Goal: Transaction & Acquisition: Book appointment/travel/reservation

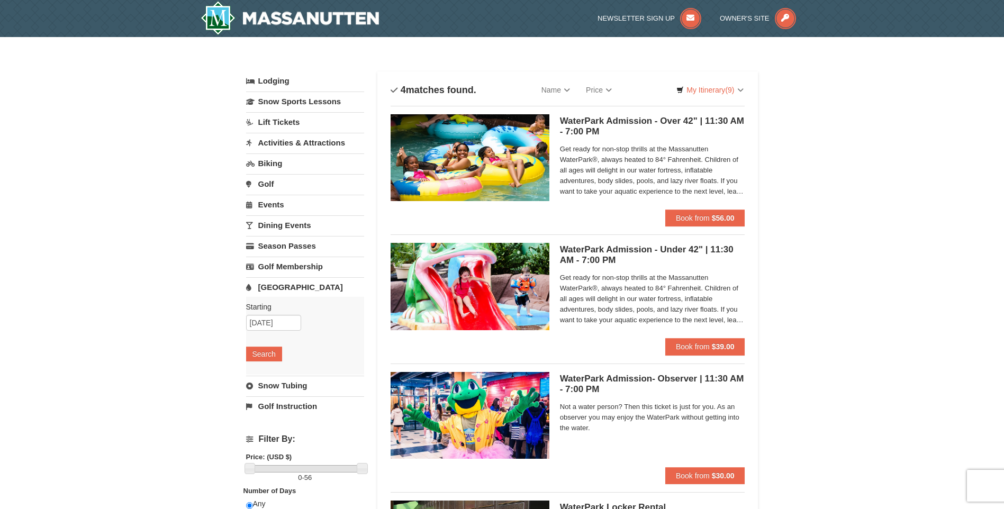
click at [298, 85] on link "Lodging" at bounding box center [305, 80] width 118 height 19
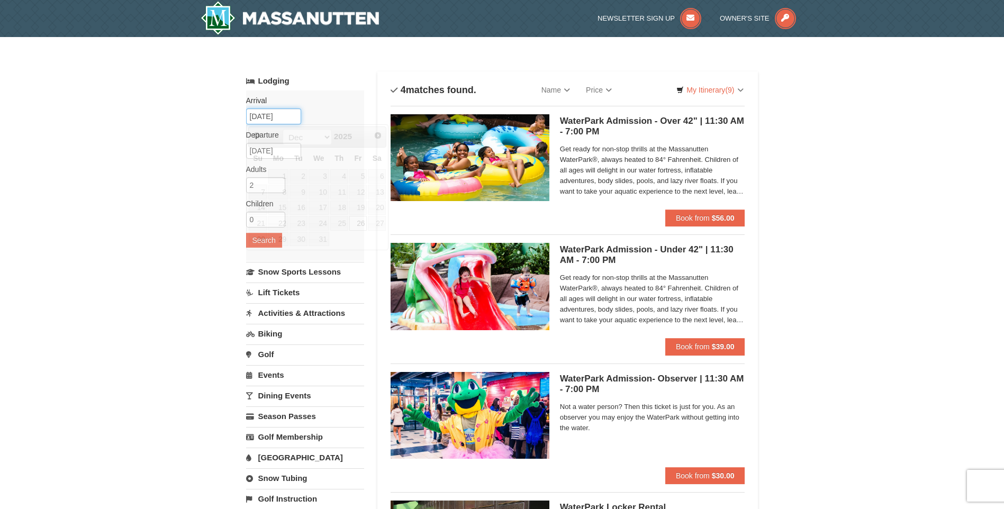
click at [280, 118] on input "12/26/2025" at bounding box center [273, 116] width 55 height 16
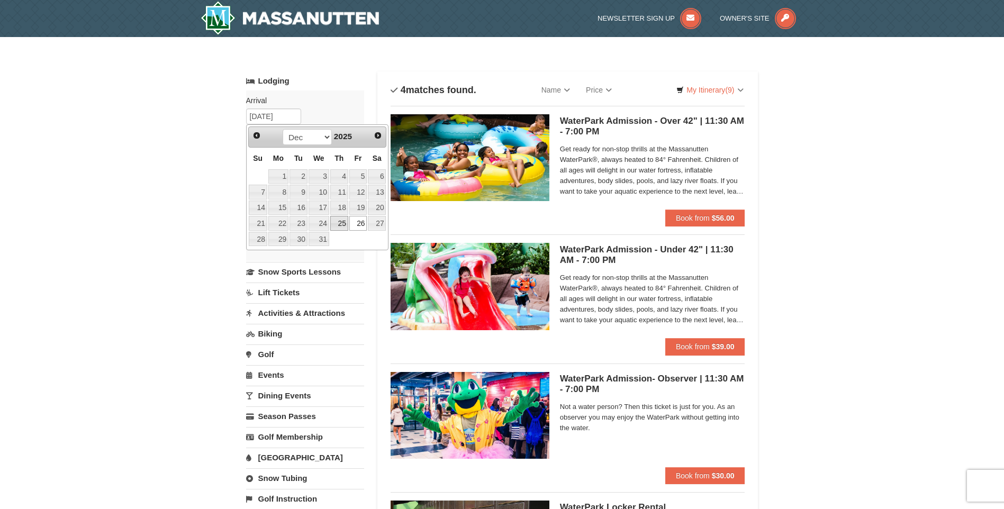
click at [338, 224] on link "25" at bounding box center [339, 223] width 18 height 15
type input "[DATE]"
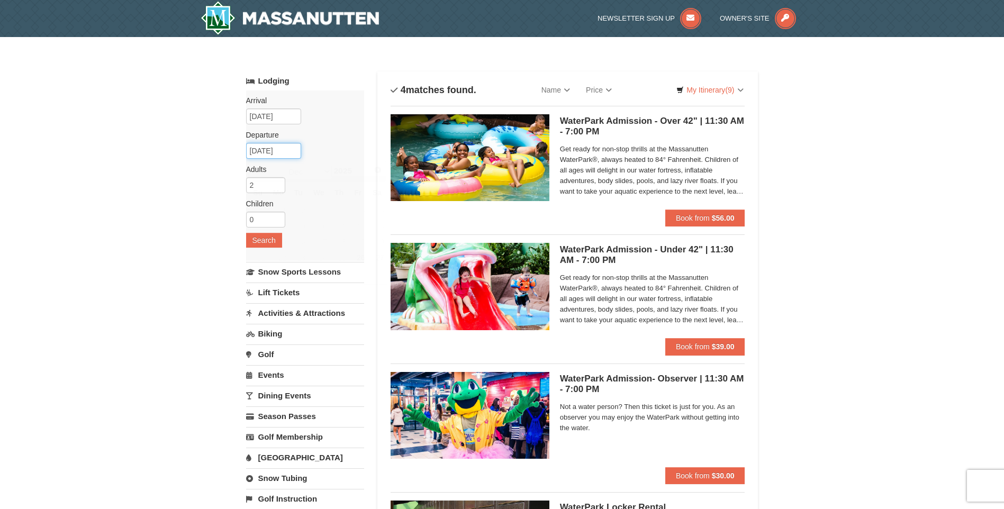
click at [267, 152] on input "12/28/2025" at bounding box center [273, 151] width 55 height 16
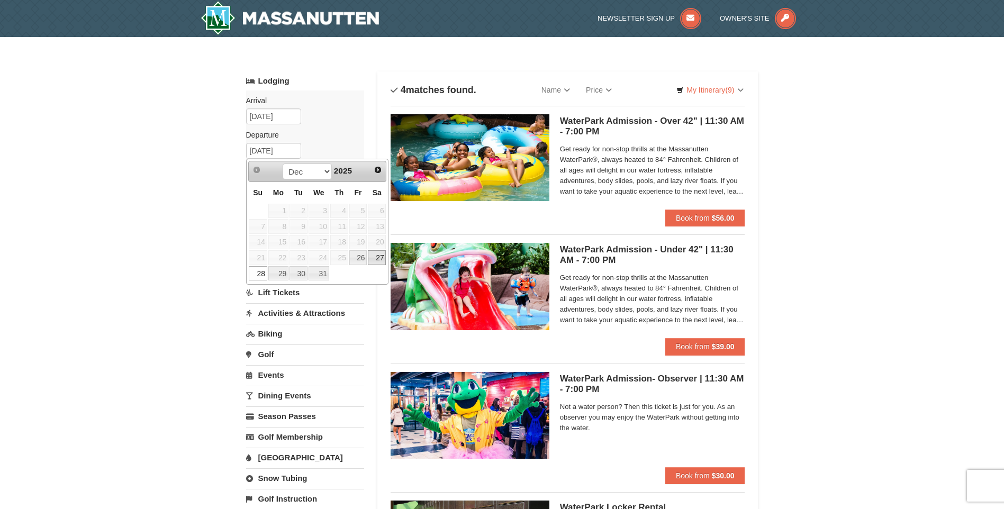
click at [374, 258] on link "27" at bounding box center [377, 257] width 18 height 15
type input "[DATE]"
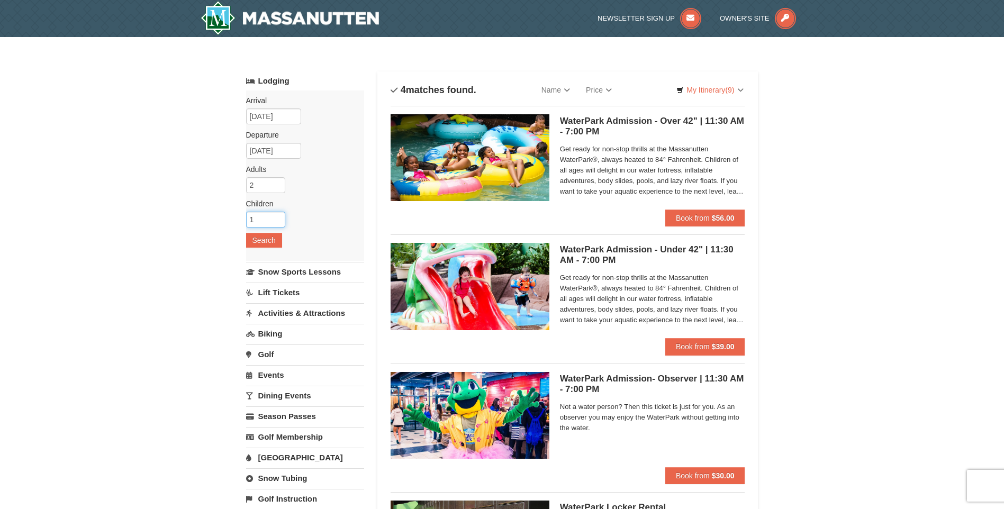
click at [275, 217] on input "1" at bounding box center [265, 220] width 39 height 16
type input "2"
click at [275, 217] on input "2" at bounding box center [265, 220] width 39 height 16
click at [269, 237] on button "Search" at bounding box center [264, 240] width 36 height 15
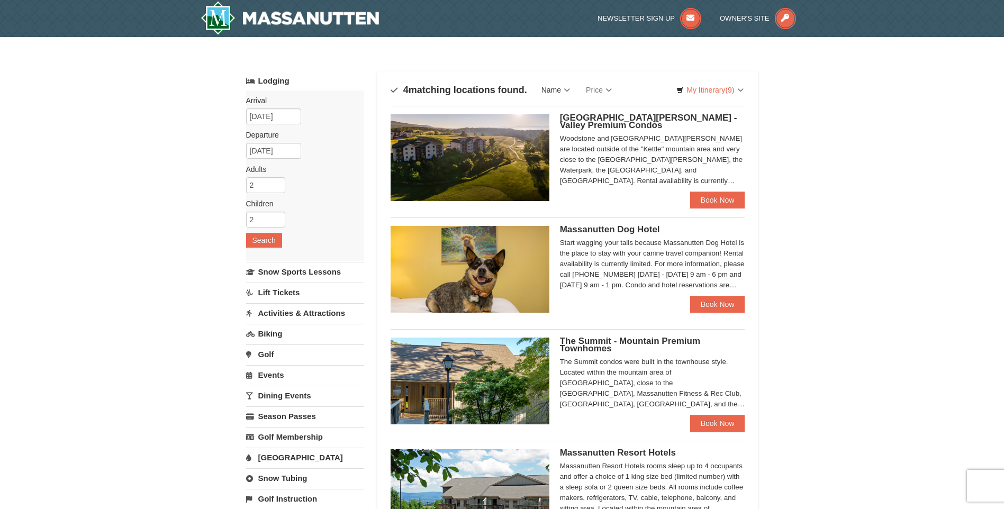
click at [573, 90] on link "Name" at bounding box center [555, 89] width 44 height 21
click at [661, 101] on div "Sort By Name Name (A to Z) Name (Z to A) Price Price (Low to High) Price (High …" at bounding box center [568, 315] width 355 height 473
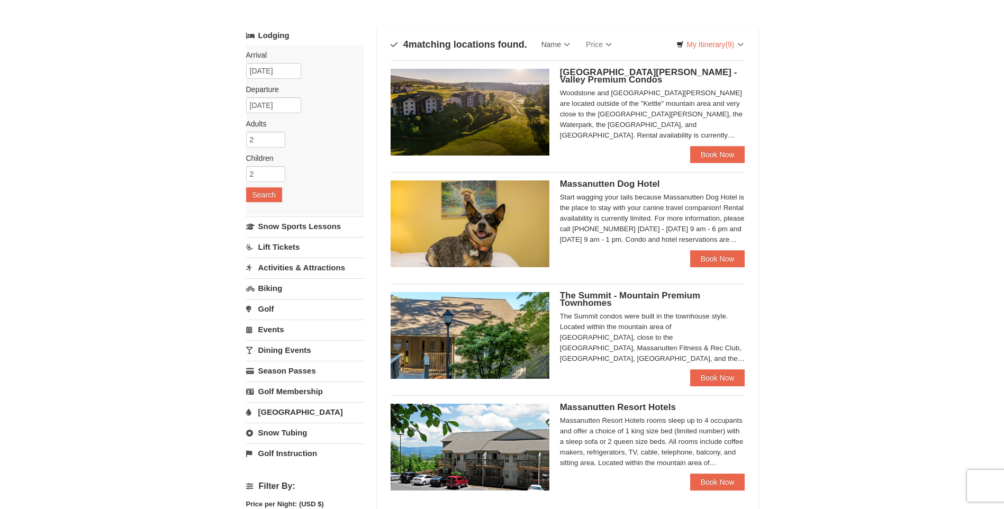
scroll to position [106, 0]
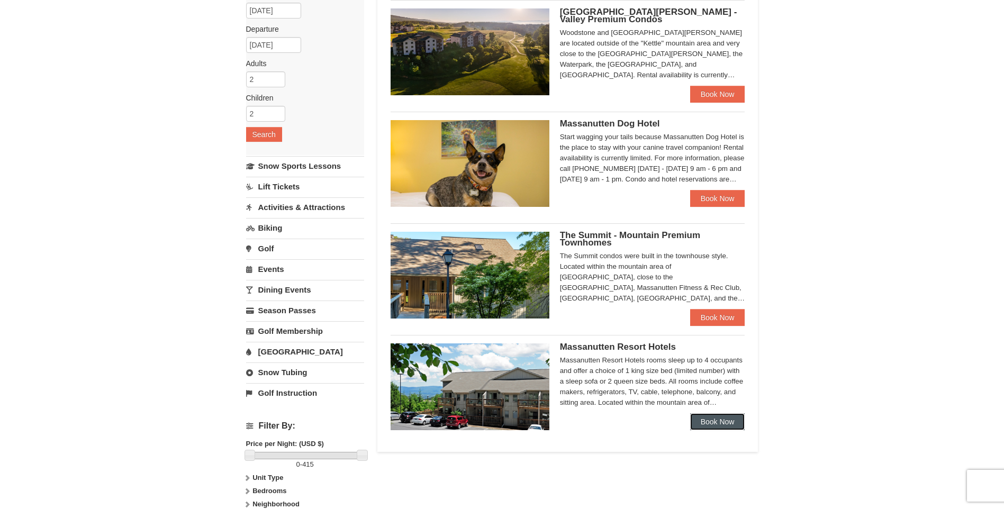
click at [710, 419] on link "Book Now" at bounding box center [717, 421] width 55 height 17
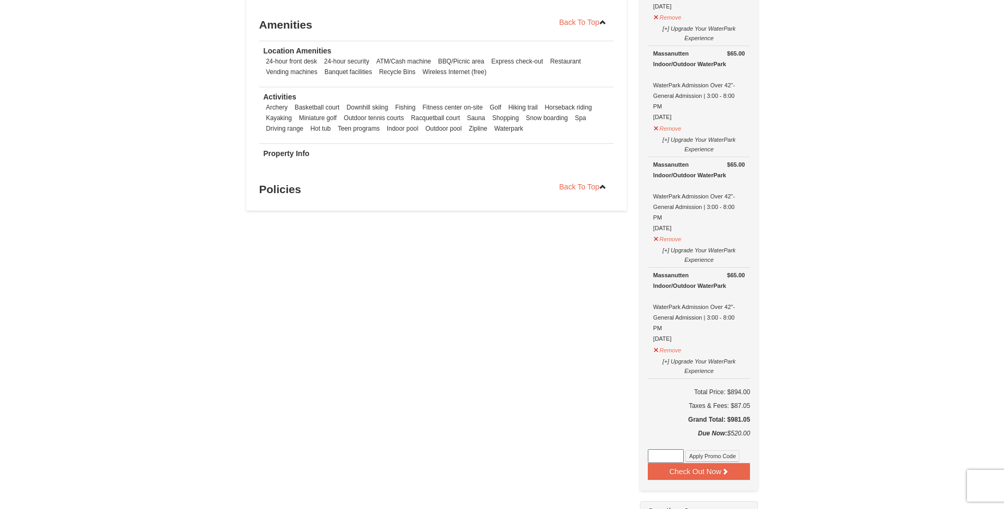
scroll to position [741, 0]
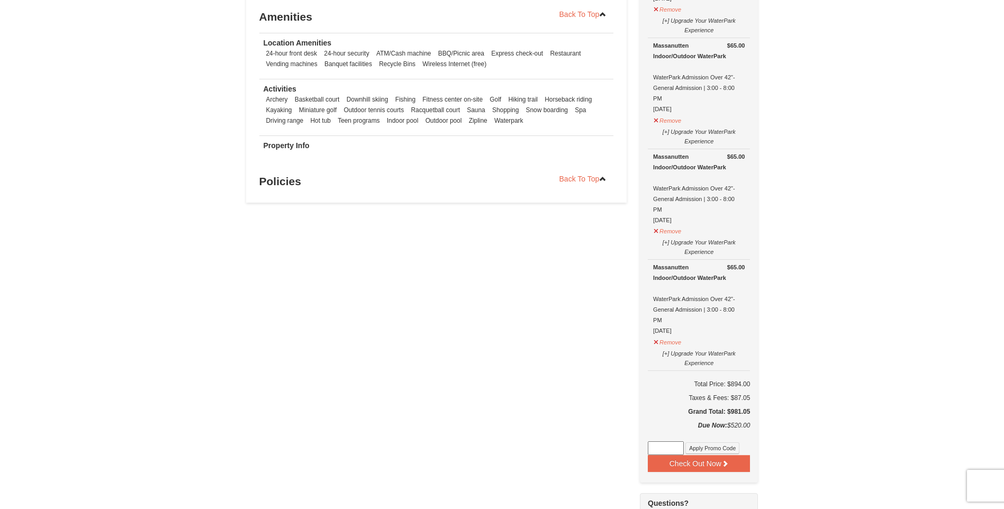
click at [676, 453] on input at bounding box center [666, 448] width 36 height 14
type input "GoDukes25"
click at [690, 452] on button "Apply Promo Code" at bounding box center [712, 448] width 54 height 12
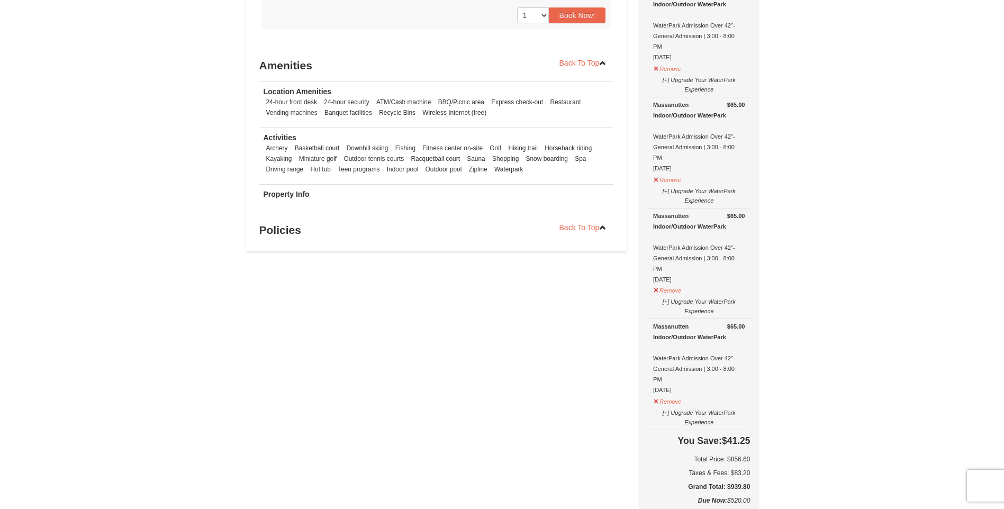
scroll to position [845, 0]
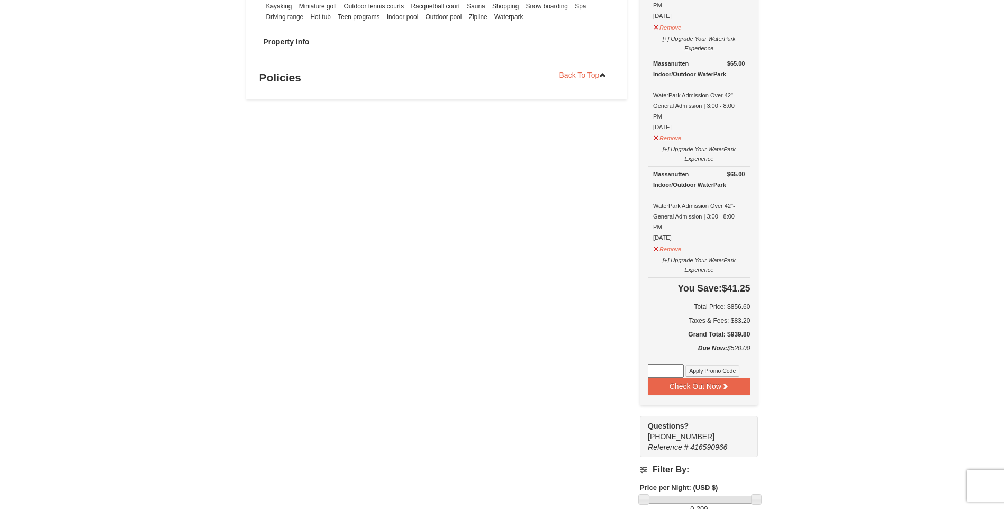
click at [682, 371] on input at bounding box center [666, 371] width 36 height 14
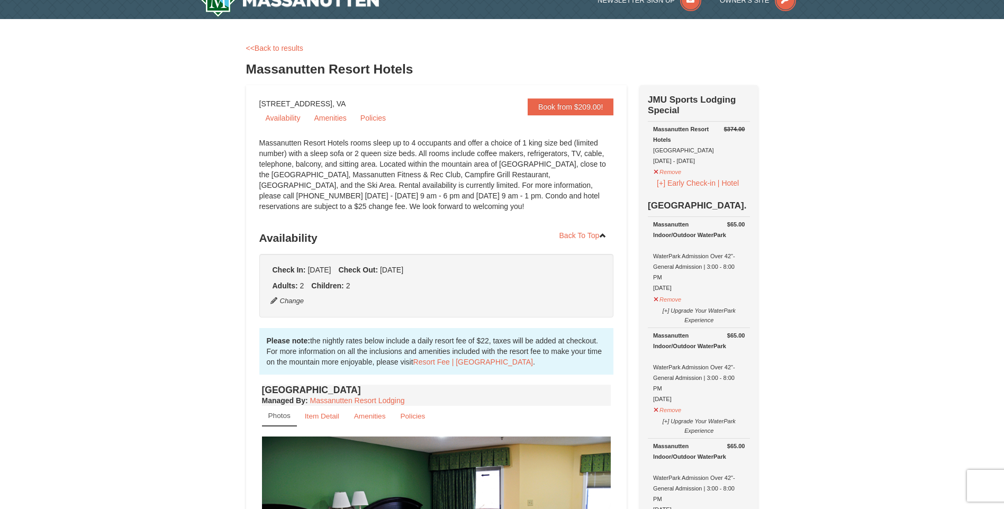
scroll to position [0, 0]
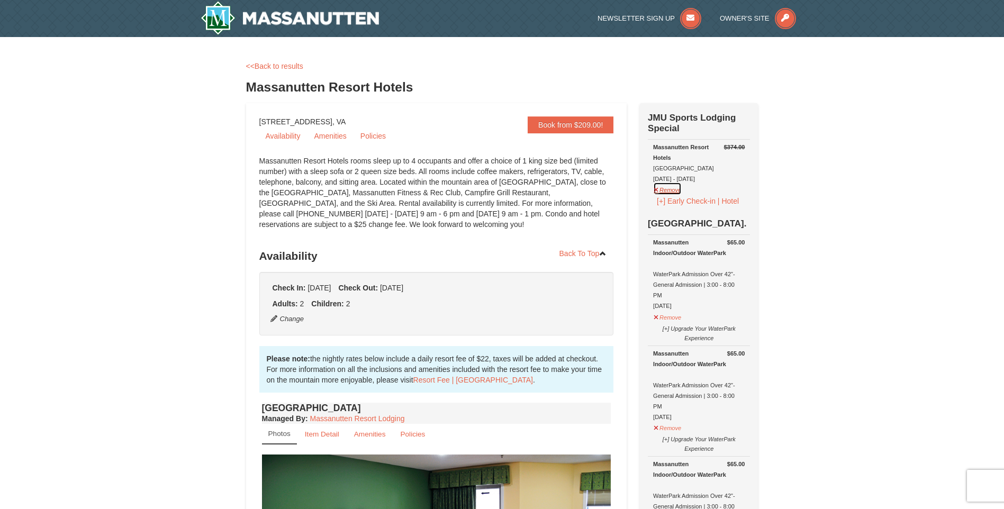
click at [676, 192] on button "Remove" at bounding box center [667, 188] width 29 height 13
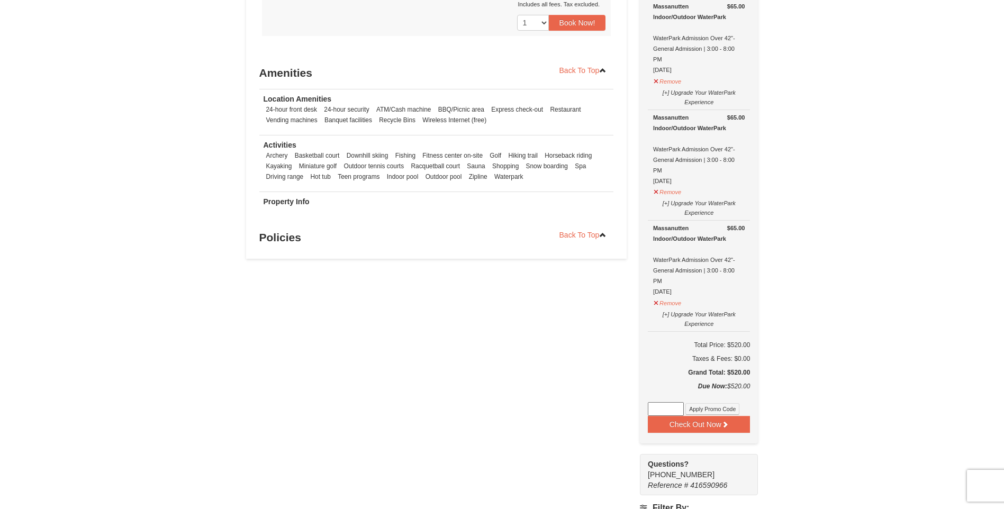
scroll to position [476, 0]
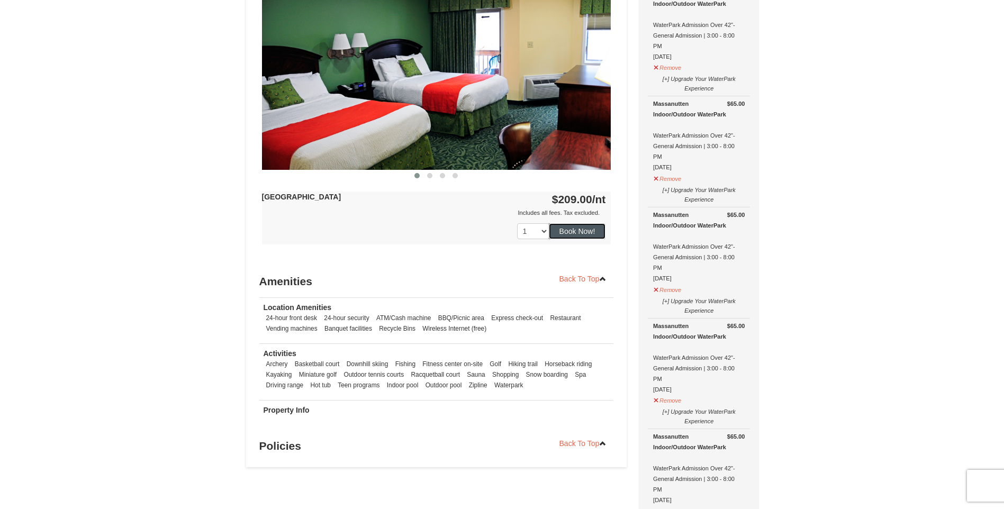
click at [560, 235] on button "Book Now!" at bounding box center [577, 231] width 57 height 16
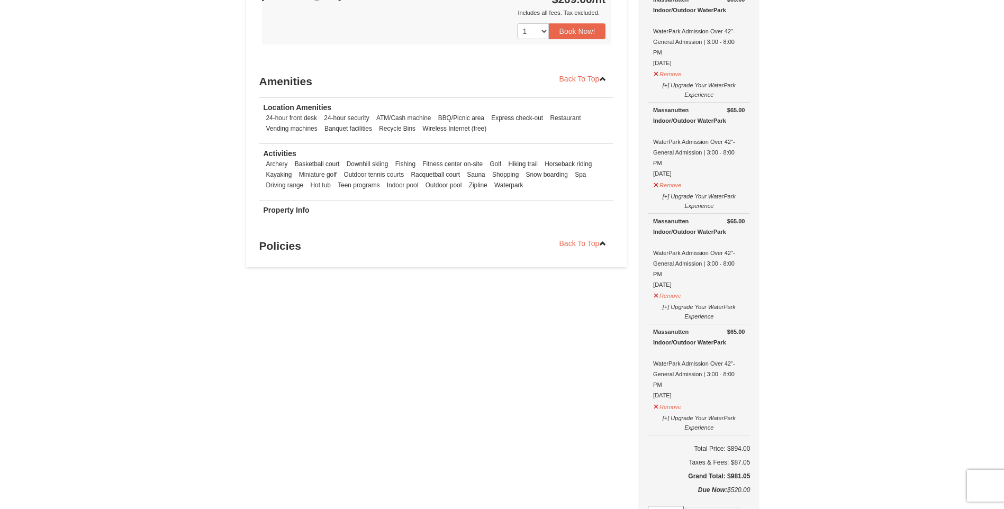
scroll to position [847, 0]
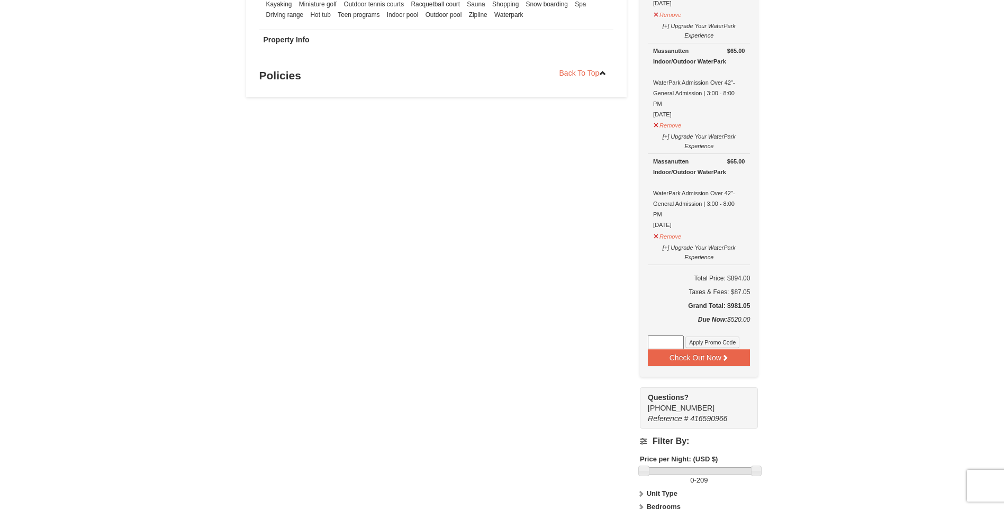
click at [673, 346] on input at bounding box center [666, 343] width 36 height 14
type input "godukes25"
click at [707, 345] on button "Apply Promo Code" at bounding box center [712, 343] width 54 height 12
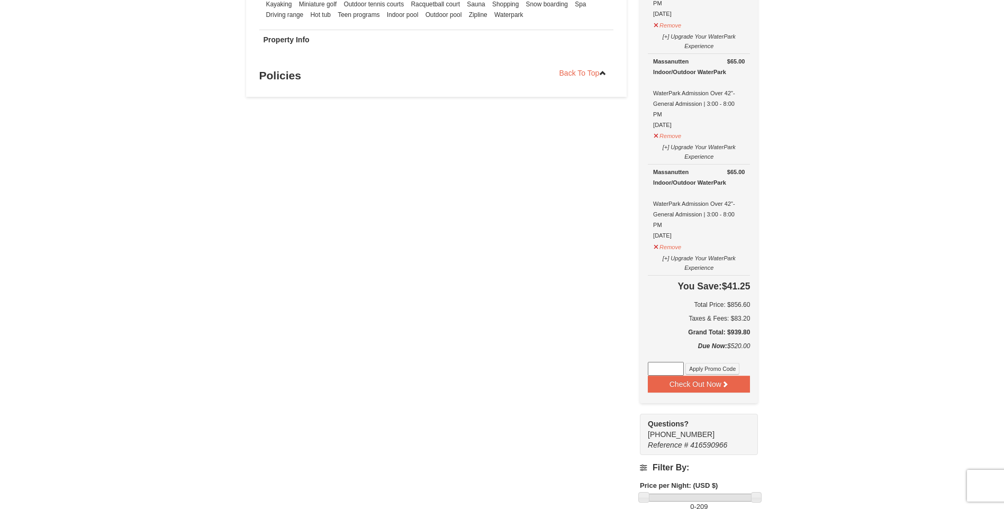
click at [836, 405] on div "× <<Back to results Massanutten Resort Hotels Book from $209.00! 1822 Resort Dr…" at bounding box center [502, 32] width 1004 height 1684
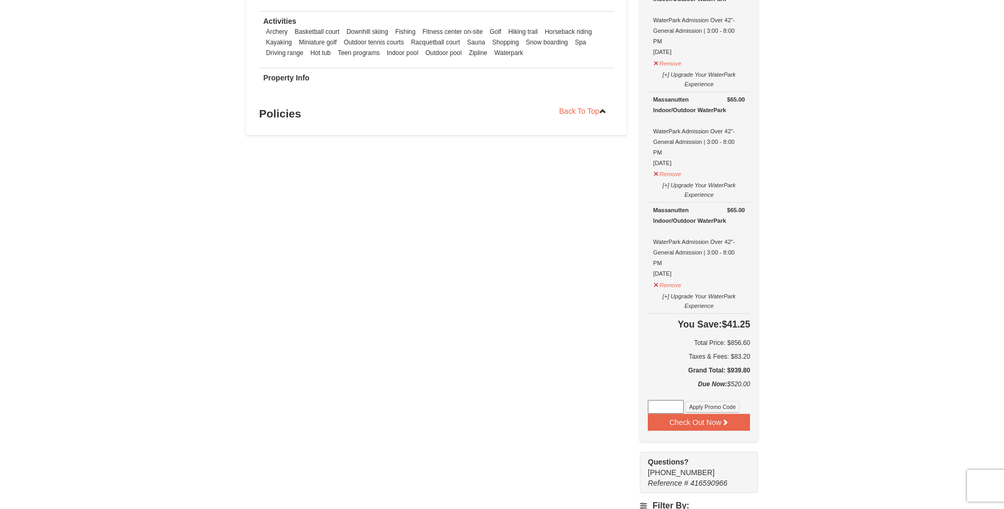
scroll to position [794, 0]
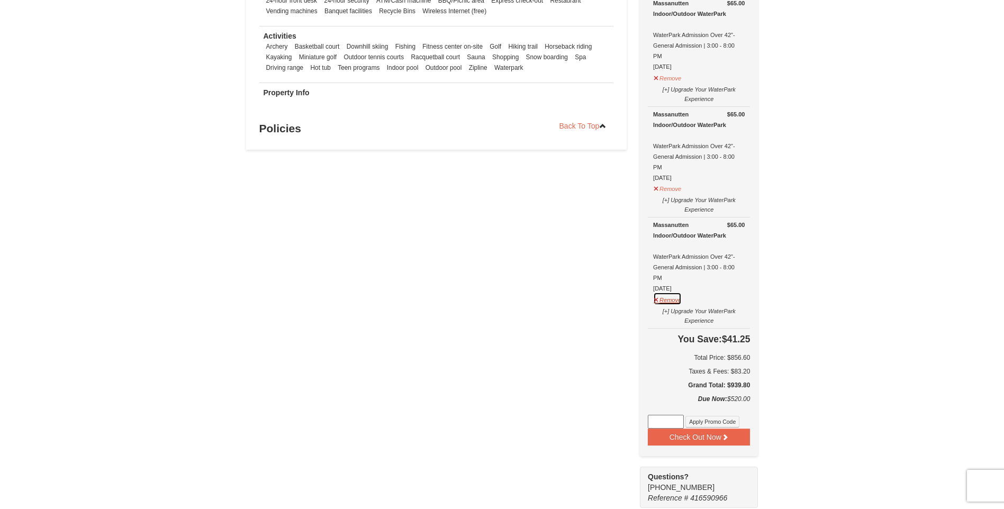
click at [667, 302] on button "Remove" at bounding box center [667, 298] width 29 height 13
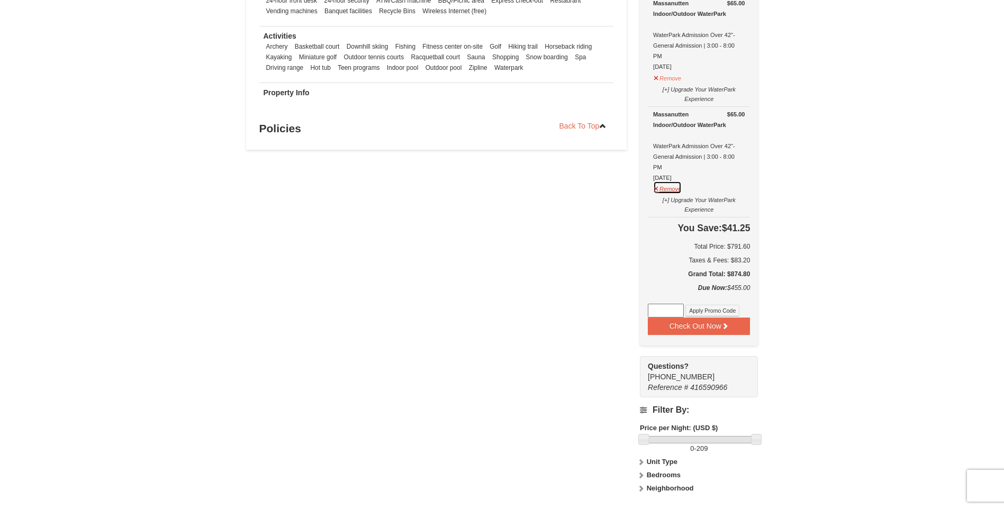
click at [670, 193] on button "Remove" at bounding box center [667, 187] width 29 height 13
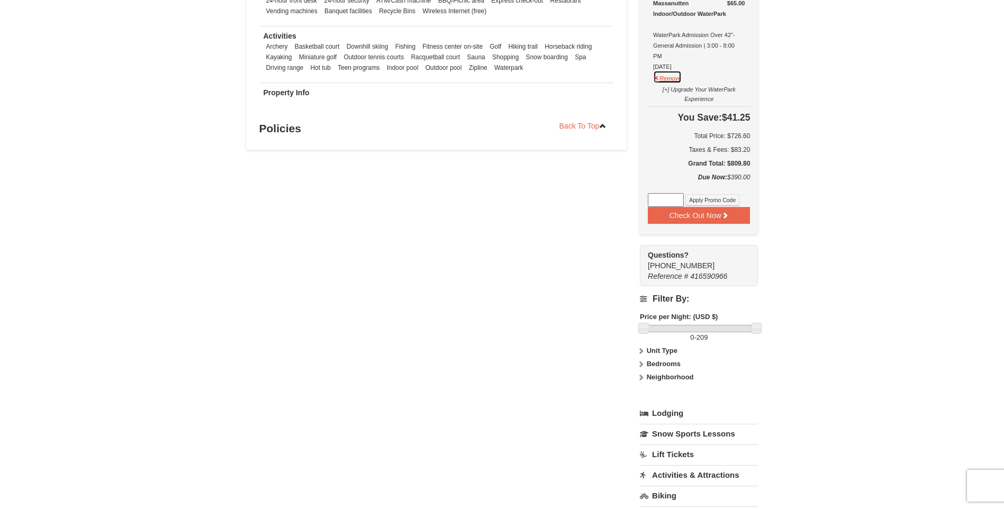
click at [667, 78] on button "Remove" at bounding box center [667, 76] width 29 height 13
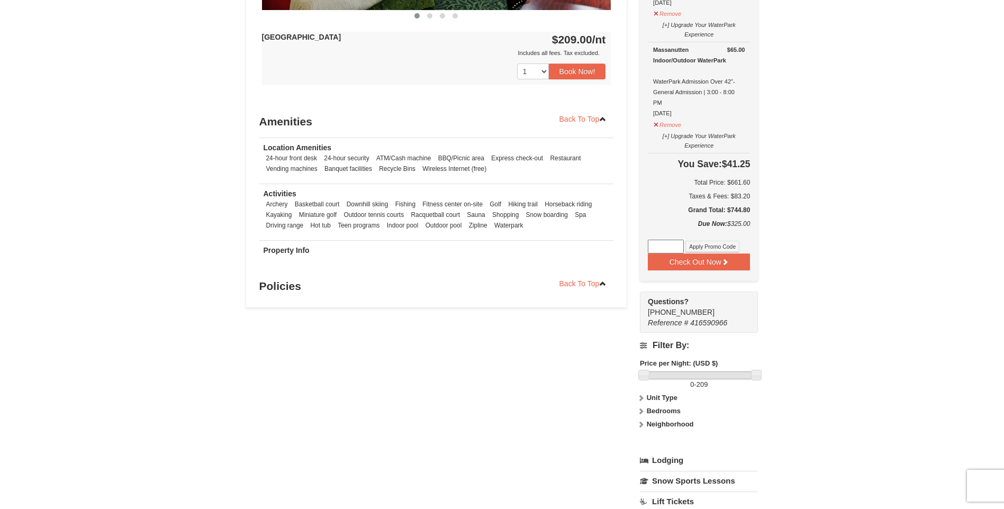
scroll to position [635, 0]
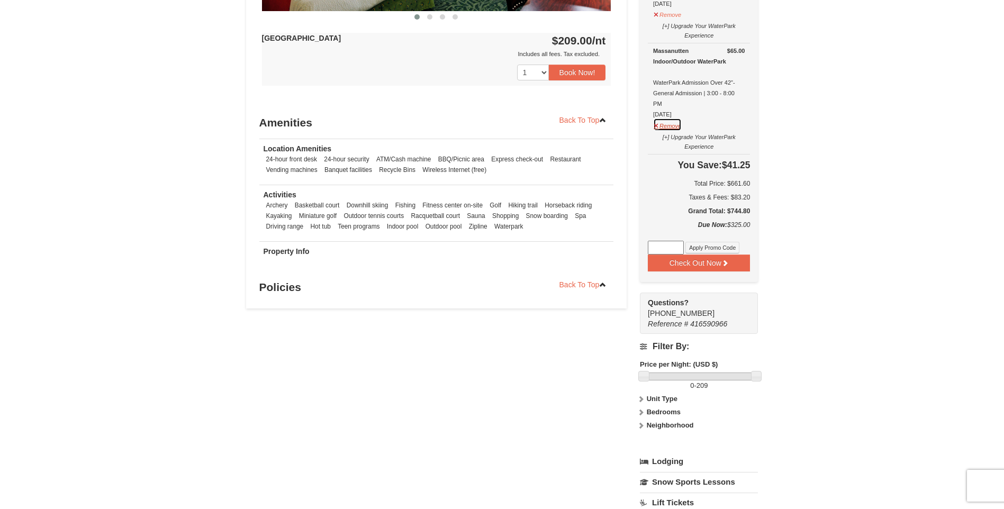
click at [670, 129] on button "Remove" at bounding box center [667, 124] width 29 height 13
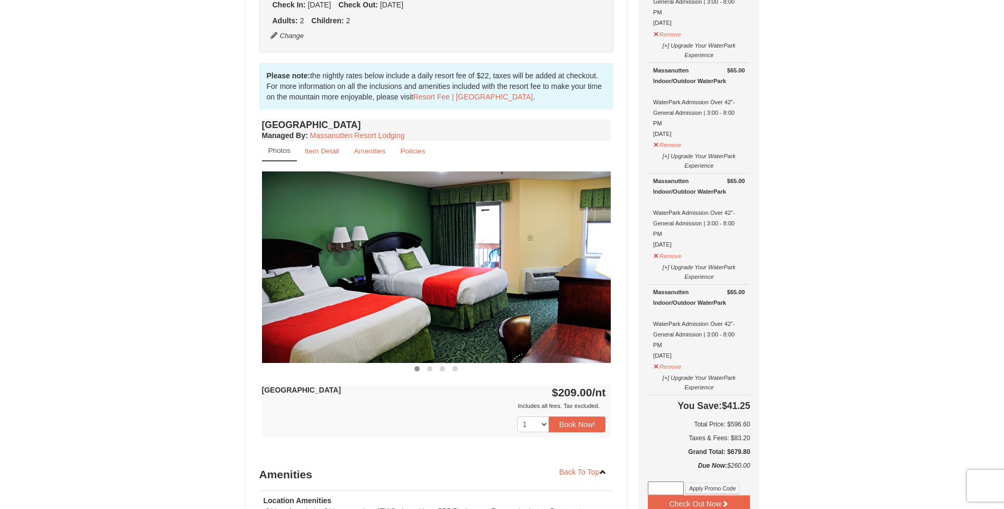
scroll to position [318, 0]
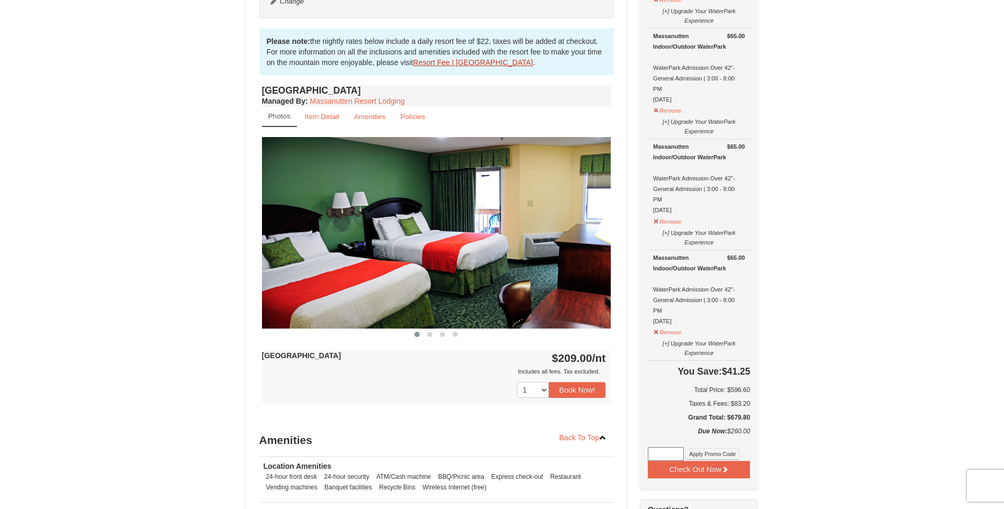
click at [443, 61] on link "Resort Fee | Massanutten Resort" at bounding box center [473, 62] width 120 height 8
